Goal: Task Accomplishment & Management: Manage account settings

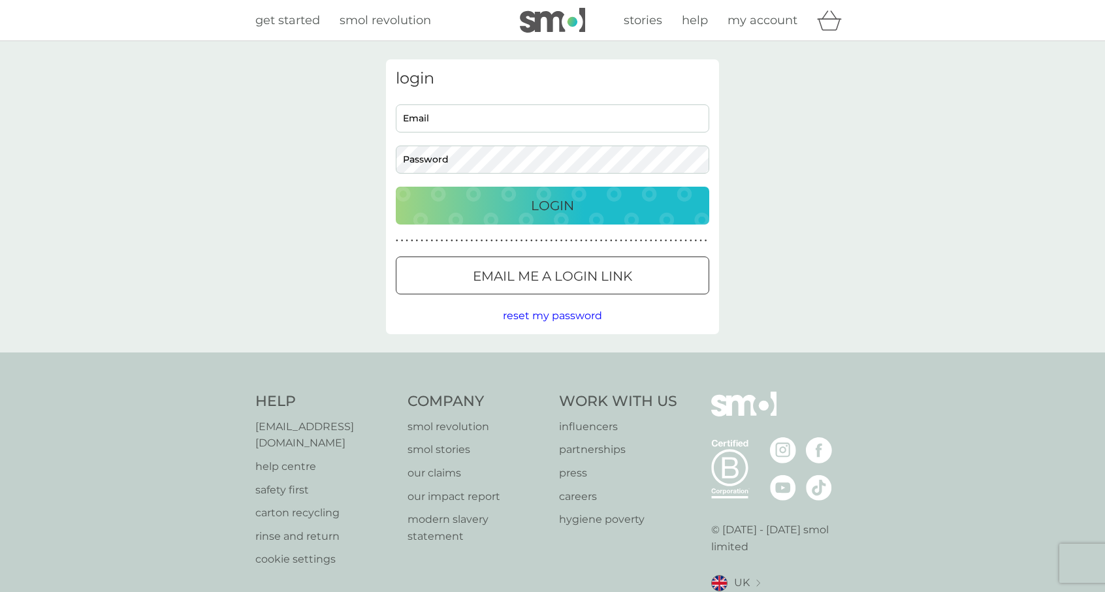
click at [577, 126] on input "Email" at bounding box center [552, 118] width 313 height 28
type input "[EMAIL_ADDRESS][DOMAIN_NAME]"
click at [503, 219] on button "Login" at bounding box center [552, 206] width 313 height 38
